Goal: Information Seeking & Learning: Understand process/instructions

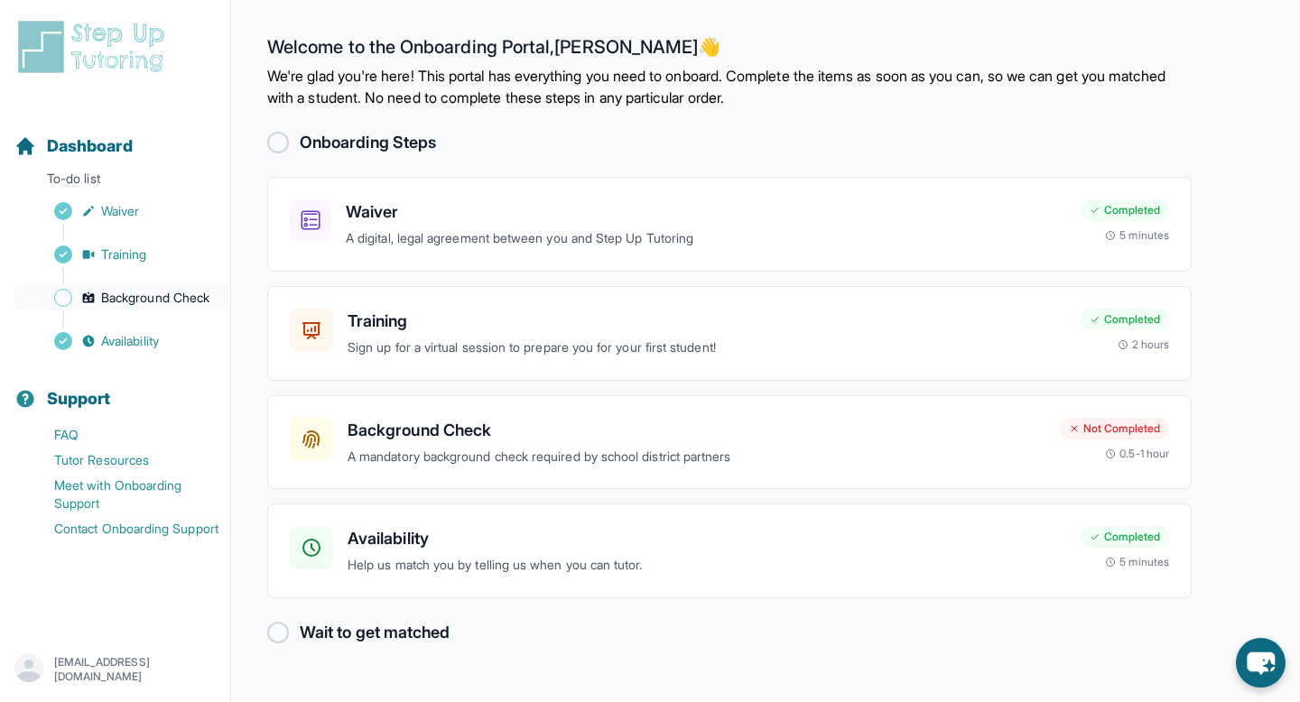
click at [196, 301] on span "Background Check" at bounding box center [155, 298] width 108 height 18
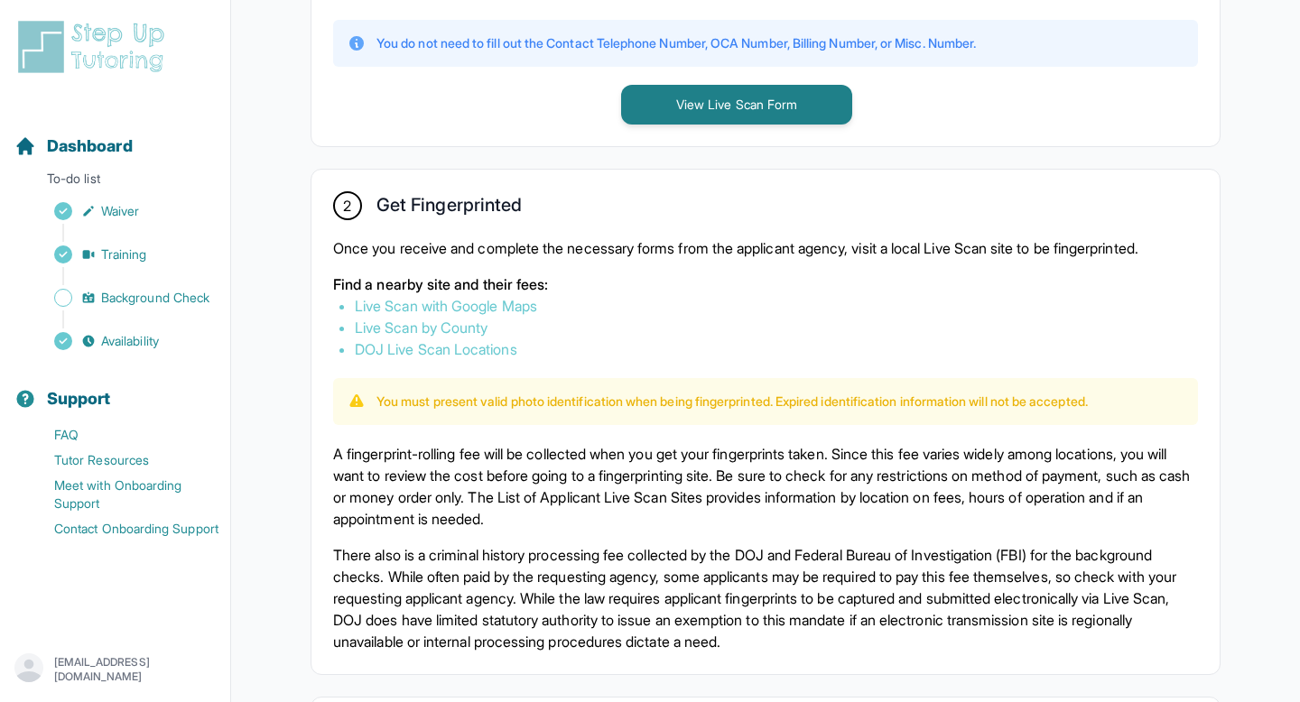
scroll to position [902, 0]
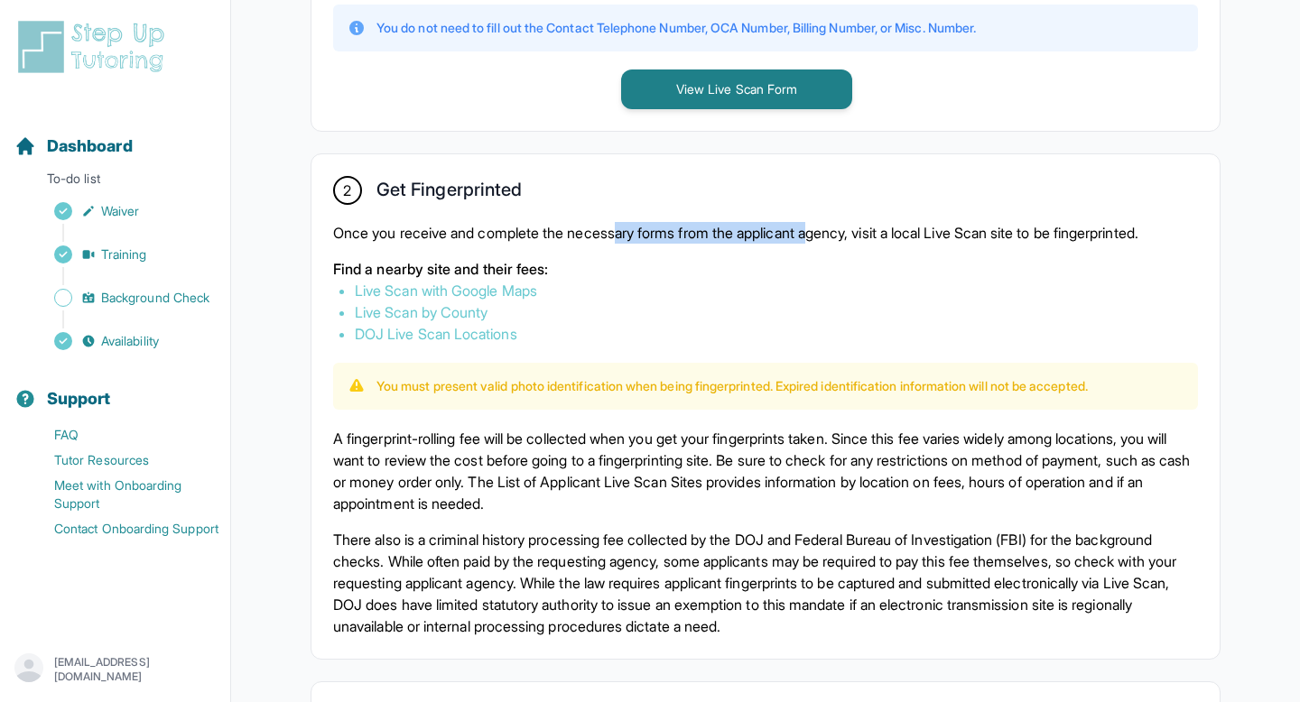
drag, startPoint x: 625, startPoint y: 235, endPoint x: 834, endPoint y: 235, distance: 209.4
click at [834, 235] on p "Once you receive and complete the necessary forms from the applicant agency, vi…" at bounding box center [765, 233] width 865 height 22
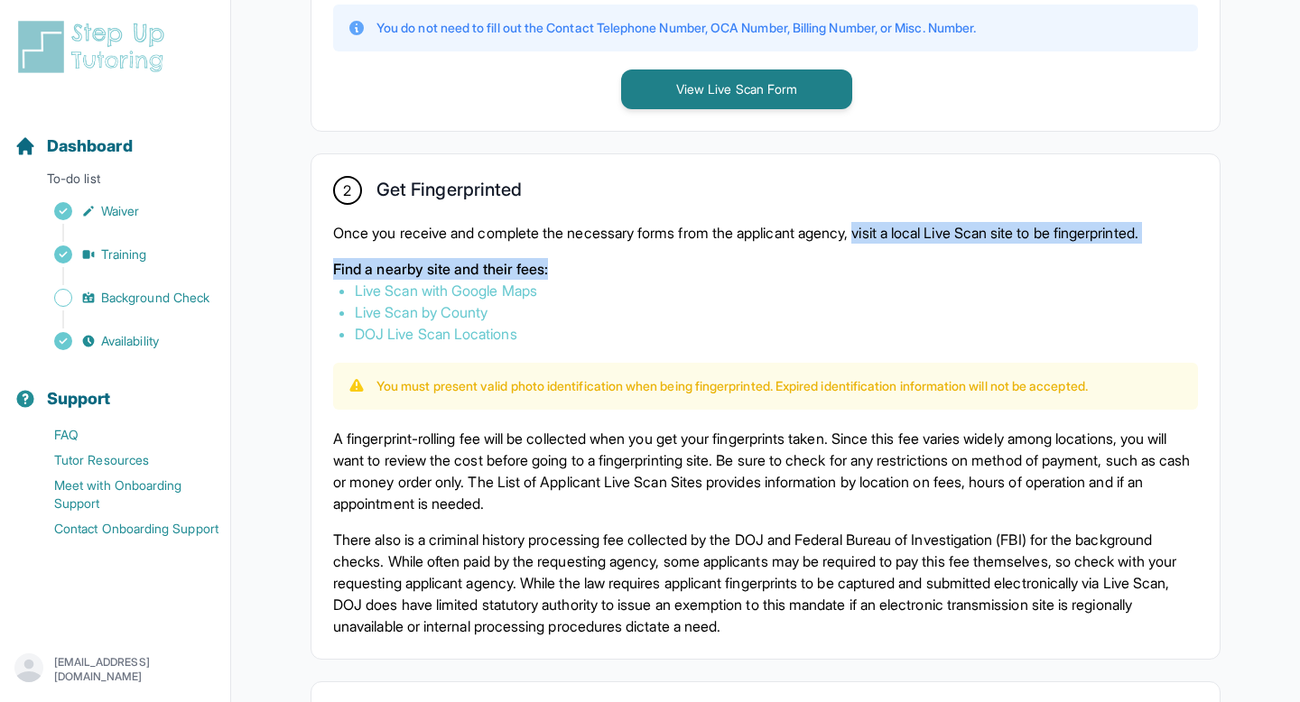
drag, startPoint x: 883, startPoint y: 234, endPoint x: 883, endPoint y: 268, distance: 34.3
click at [883, 268] on div "Once you receive and complete the necessary forms from the applicant agency, vi…" at bounding box center [765, 283] width 865 height 123
click at [883, 268] on p "Find a nearby site and their fees:" at bounding box center [765, 269] width 865 height 22
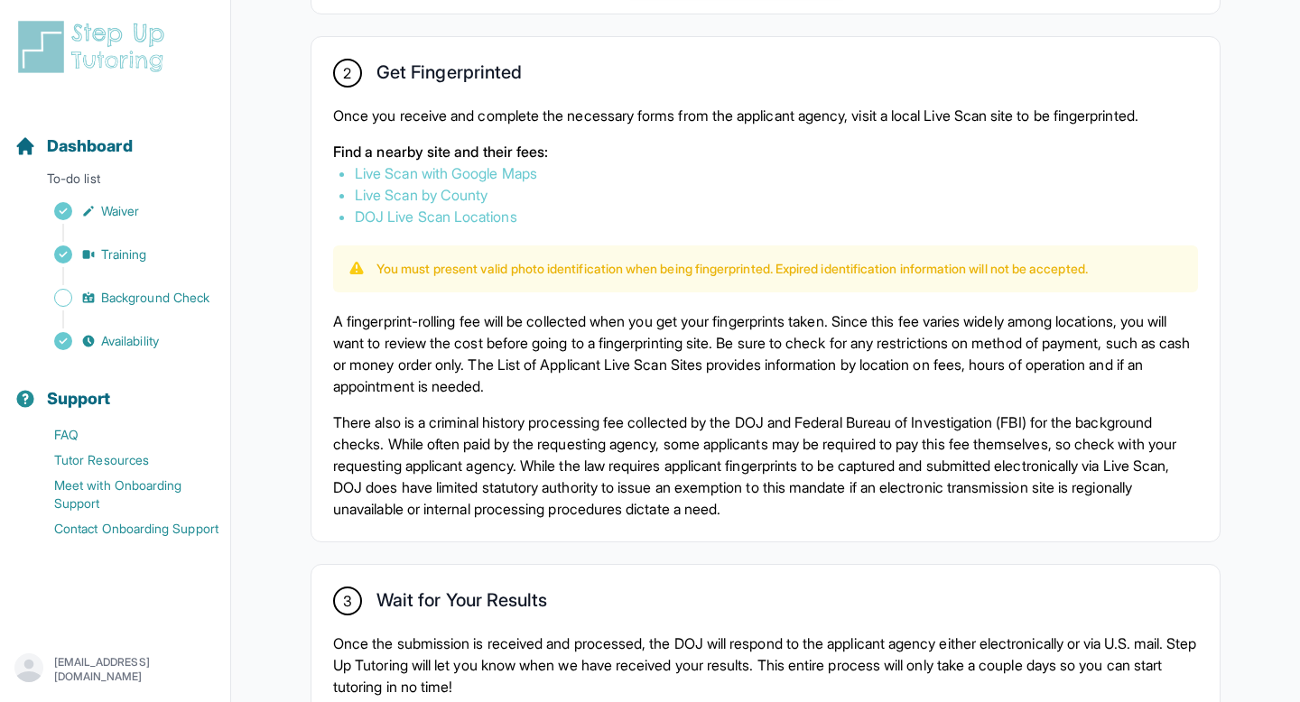
scroll to position [1023, 0]
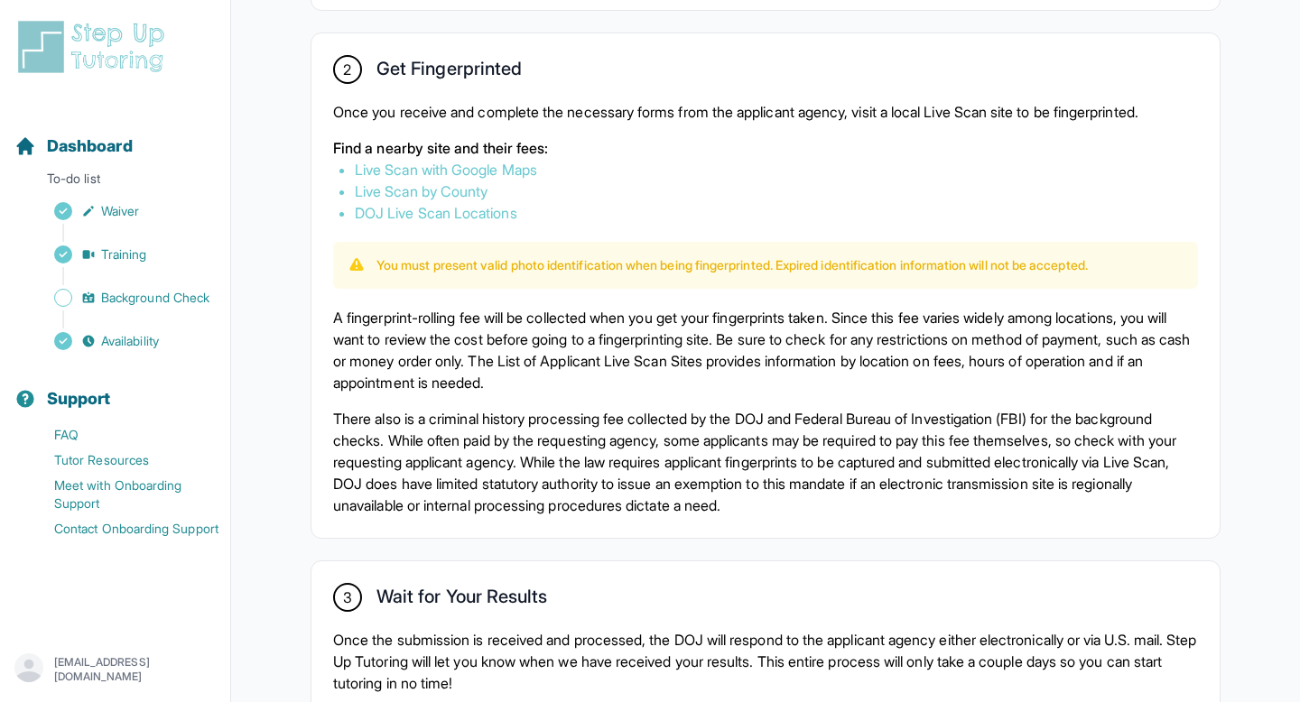
click at [479, 217] on link "DOJ Live Scan Locations" at bounding box center [436, 213] width 162 height 18
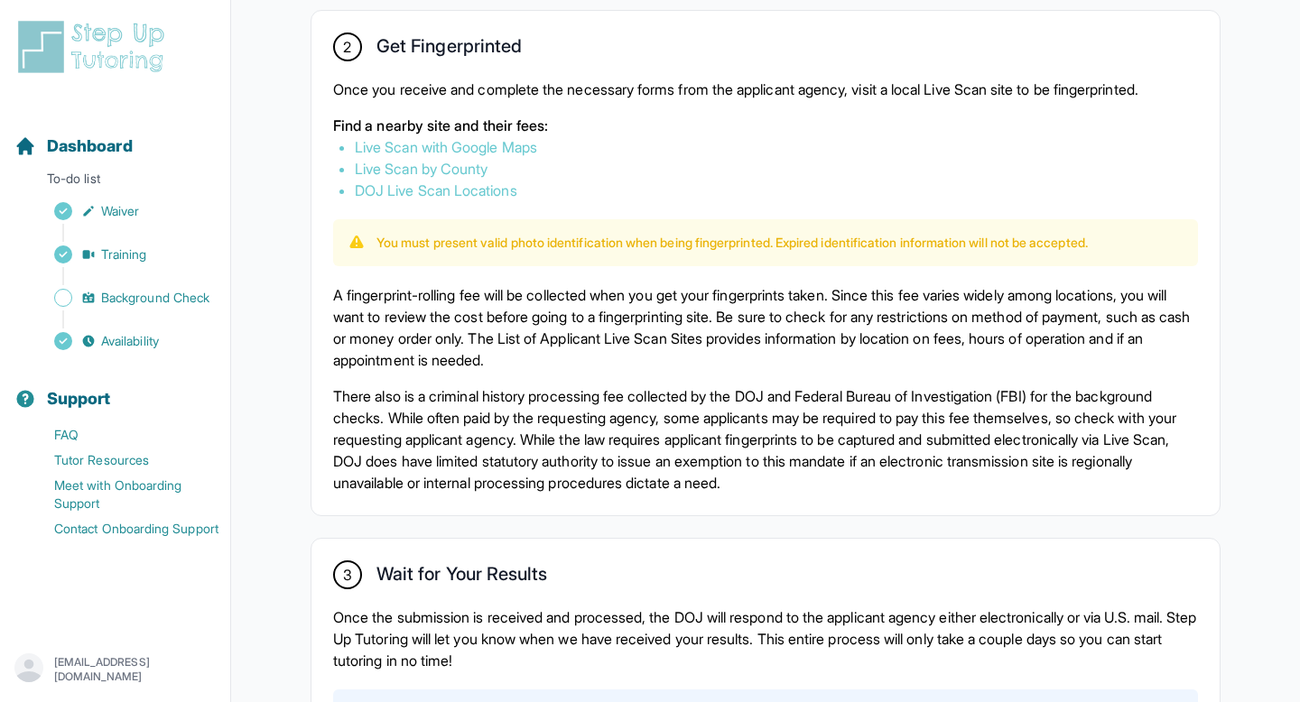
scroll to position [1010, 0]
